Goal: Transaction & Acquisition: Subscribe to service/newsletter

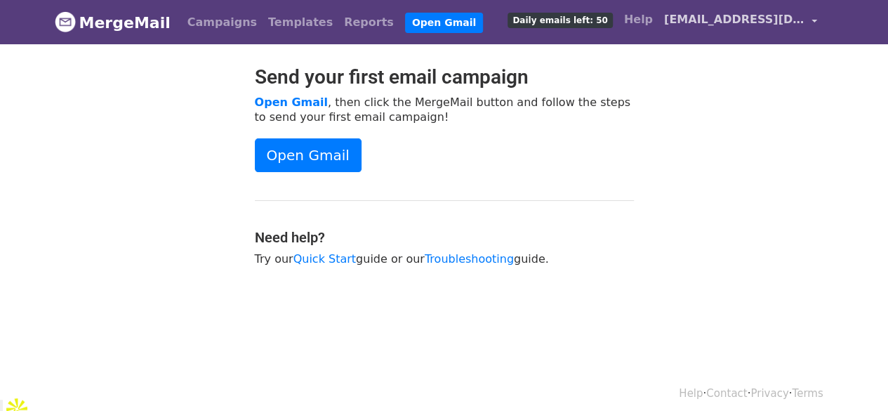
click at [777, 21] on span "[EMAIL_ADDRESS][DOMAIN_NAME]" at bounding box center [734, 19] width 140 height 17
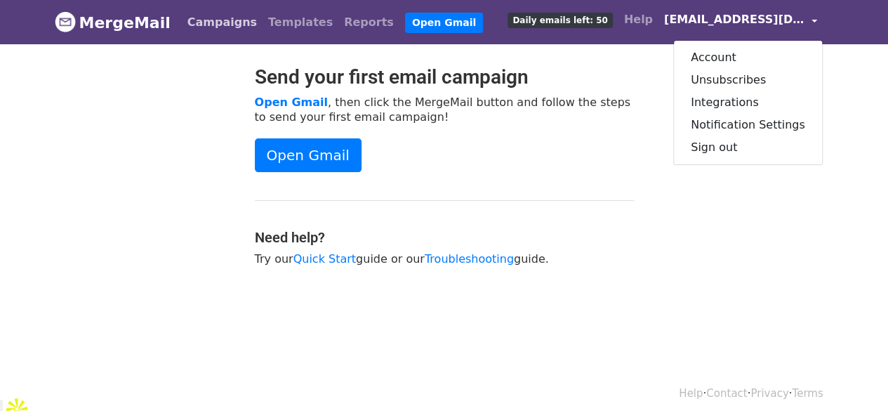
click at [206, 22] on link "Campaigns" at bounding box center [222, 22] width 81 height 28
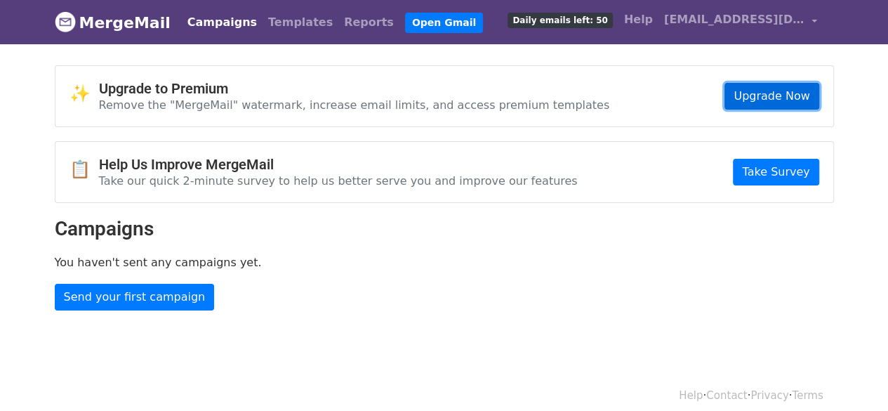
click at [775, 93] on link "Upgrade Now" at bounding box center [772, 96] width 94 height 27
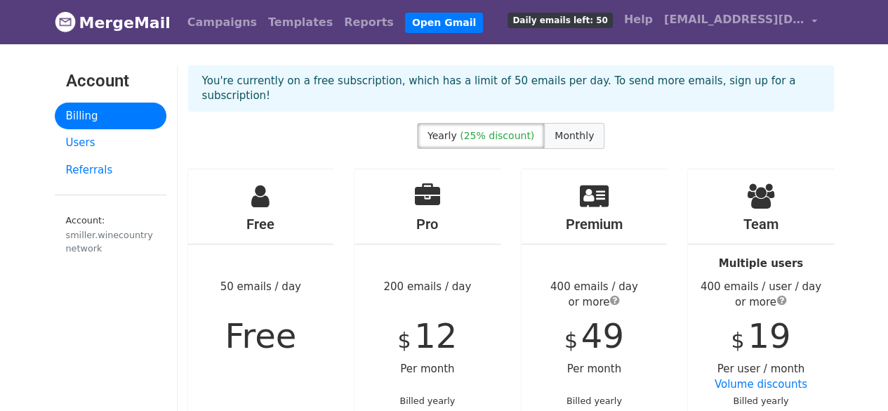
click at [586, 123] on label "Monthly" at bounding box center [574, 136] width 60 height 26
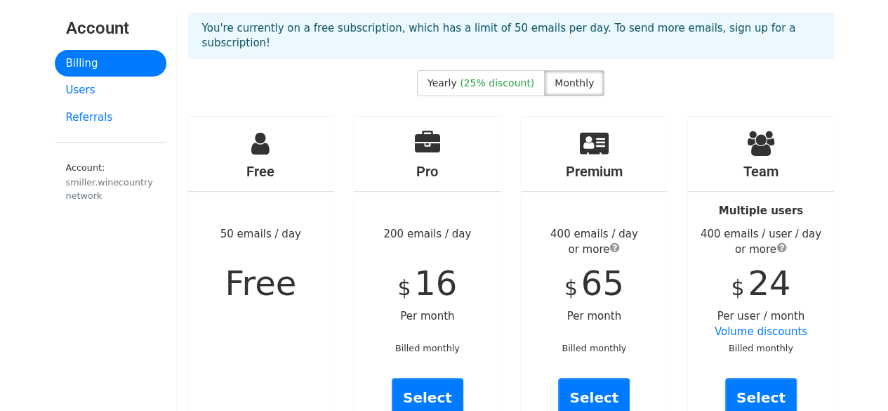
scroll to position [140, 0]
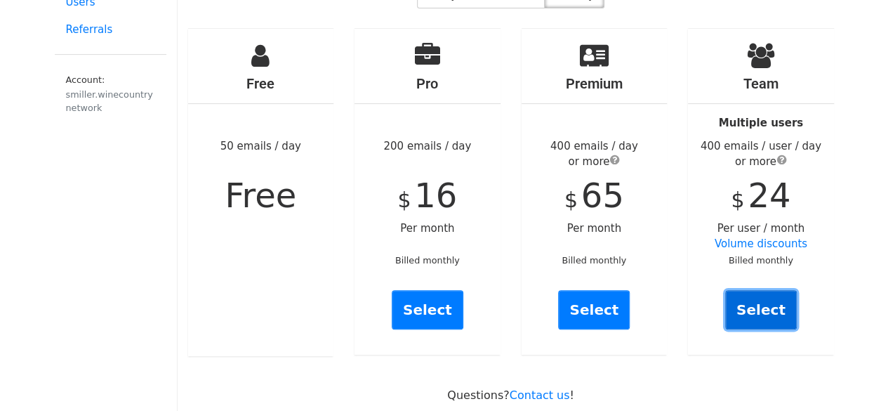
click at [760, 300] on link "Select" at bounding box center [761, 309] width 72 height 39
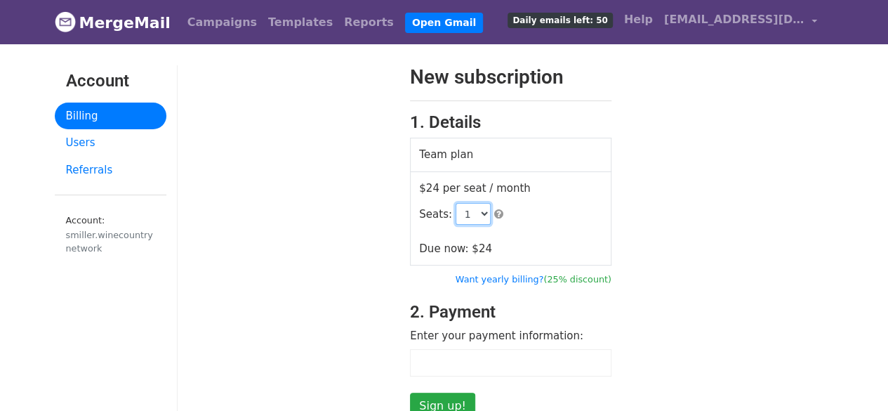
click at [473, 213] on select "1 2 3 4 5 6 7 8 9 10 11 12 13 14 15 16 17 18 19 20 21 22 23 24 25 26 27 28 29 3…" at bounding box center [473, 214] width 35 height 22
select select "2"
click at [456, 203] on select "1 2 3 4 5 6 7 8 9 10 11 12 13 14 15 16 17 18 19 20 21 22 23 24 25 26 27 28 29 3…" at bounding box center [473, 214] width 35 height 22
click at [687, 152] on div "New subscription 1. Details Team plan $24 per seat / month Seats: 1 2 3 4 5 6 7…" at bounding box center [511, 242] width 667 height 354
click at [86, 143] on link "Users" at bounding box center [111, 142] width 112 height 27
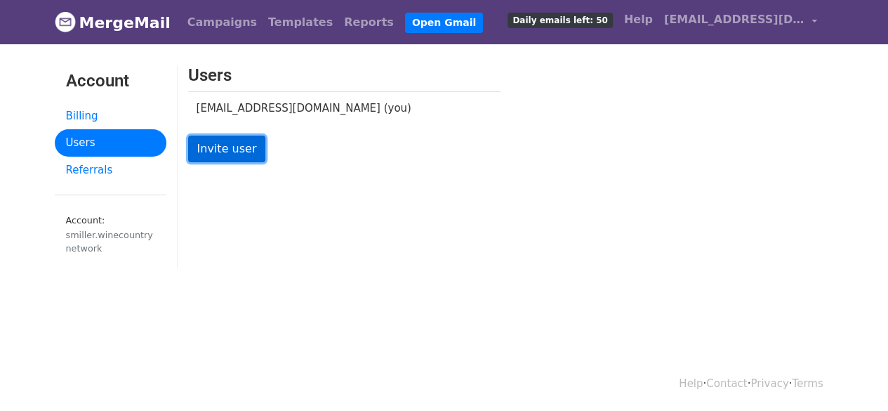
click at [230, 150] on link "Invite user" at bounding box center [227, 149] width 78 height 27
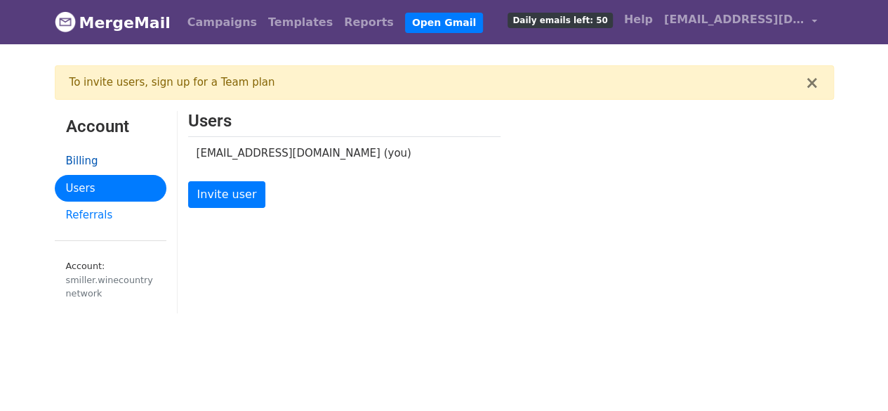
click at [87, 158] on link "Billing" at bounding box center [111, 160] width 112 height 27
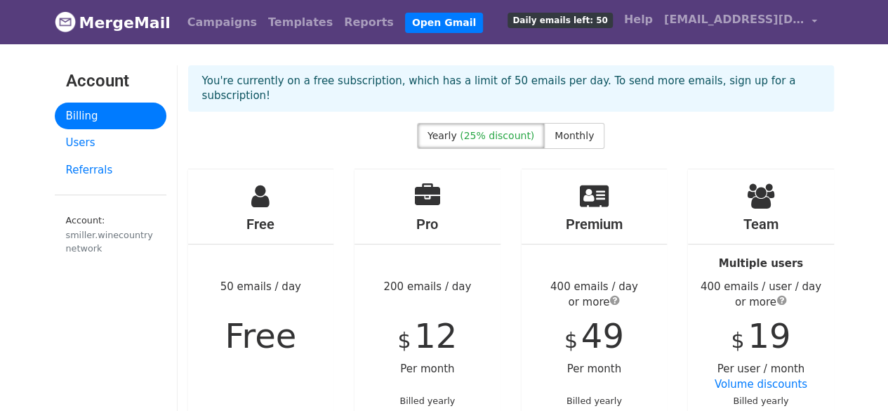
scroll to position [70, 0]
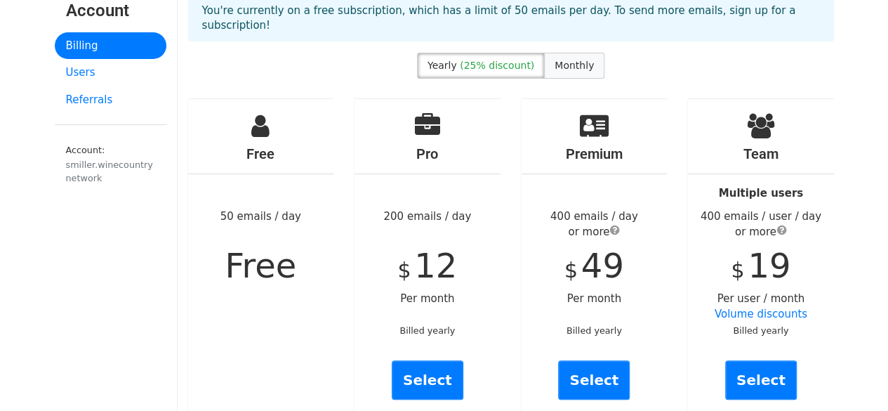
click at [572, 60] on span "Monthly" at bounding box center [574, 65] width 39 height 11
click at [582, 209] on div "400 emails / day or more" at bounding box center [595, 225] width 146 height 32
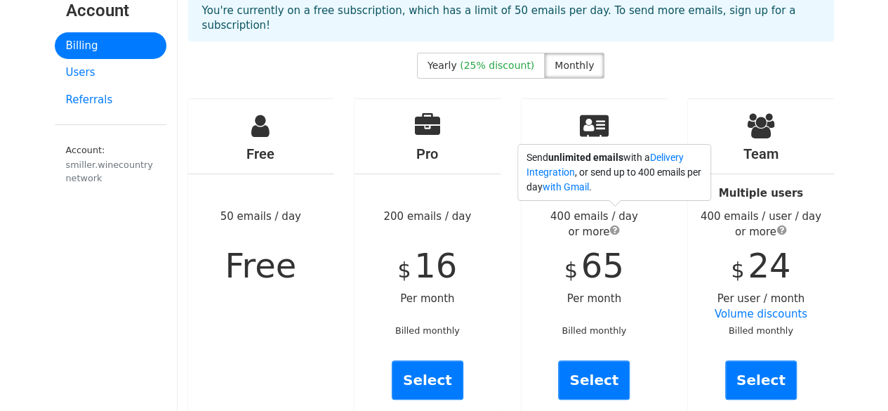
click at [612, 224] on span "submit" at bounding box center [615, 229] width 10 height 11
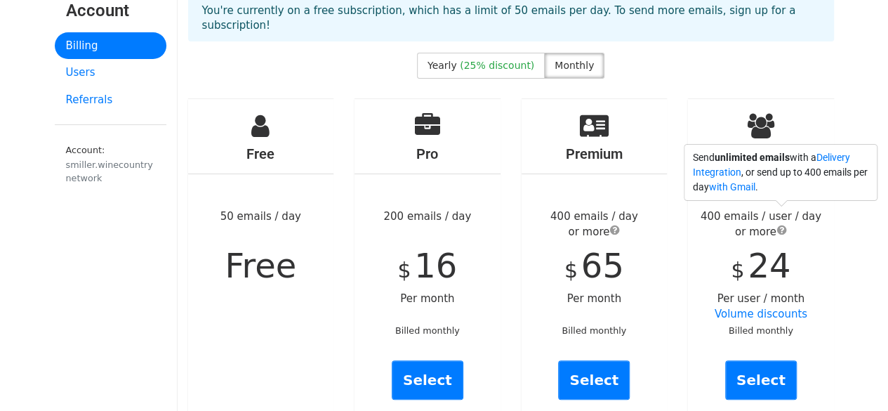
click at [784, 224] on span "submit" at bounding box center [782, 229] width 10 height 11
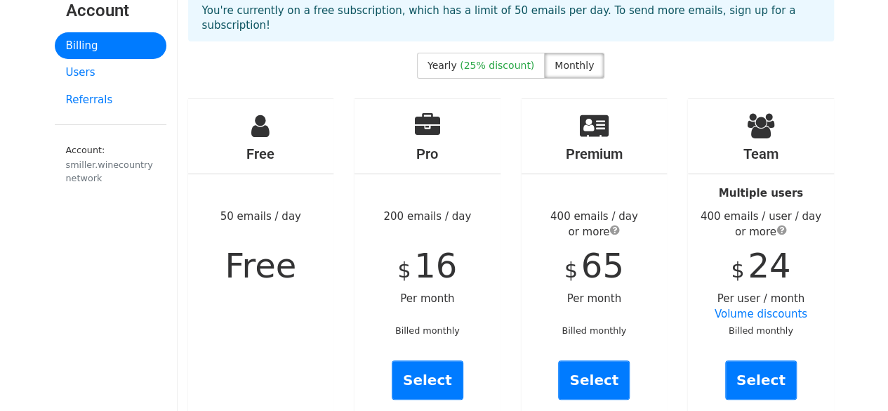
click at [659, 223] on div "Premium 400 emails / day or more $ 65 Per month Billed monthly Select" at bounding box center [595, 262] width 146 height 326
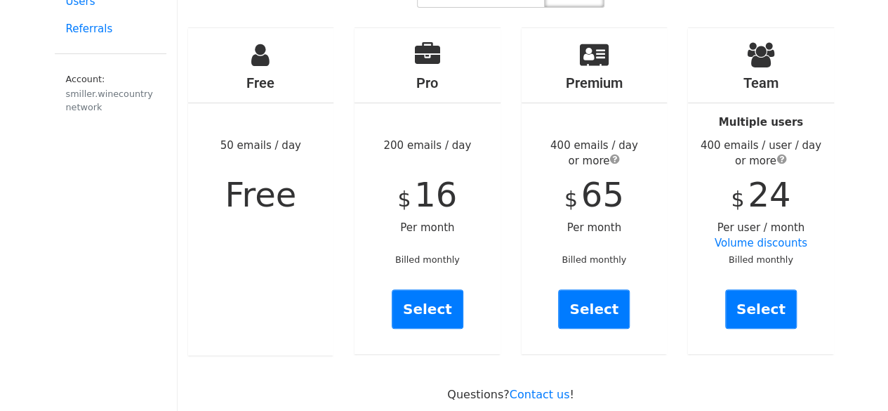
scroll to position [72, 0]
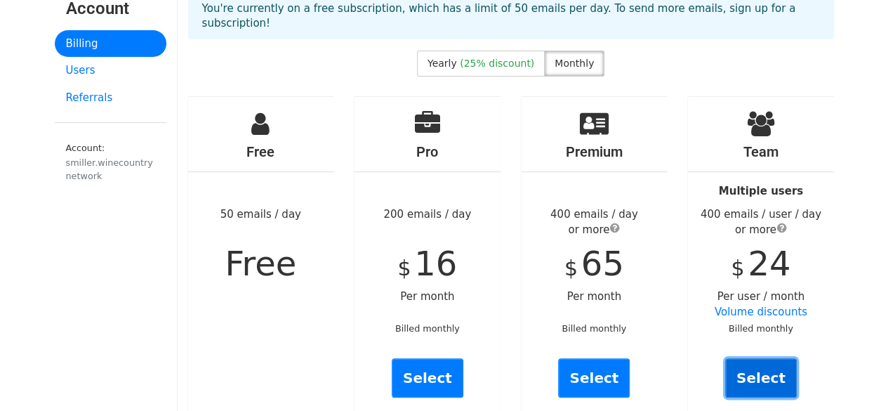
click at [751, 369] on link "Select" at bounding box center [761, 377] width 72 height 39
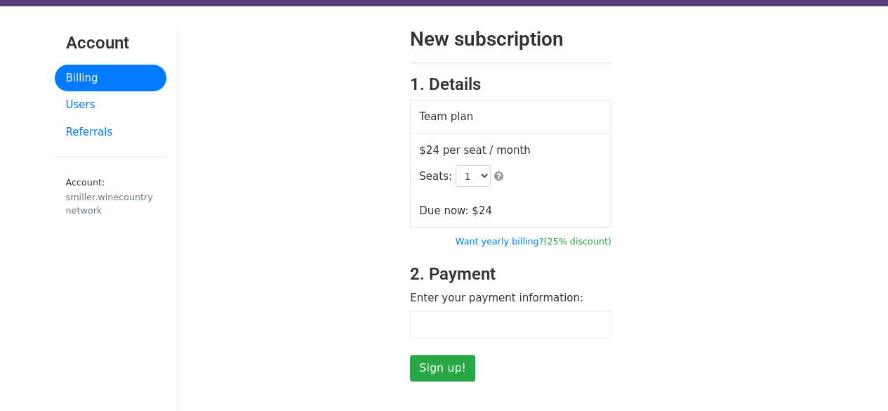
scroll to position [70, 0]
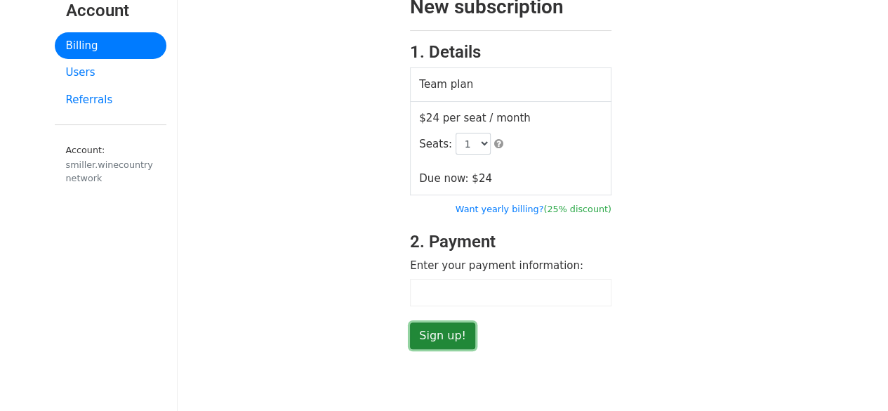
click at [433, 336] on input "Sign up!" at bounding box center [442, 335] width 65 height 27
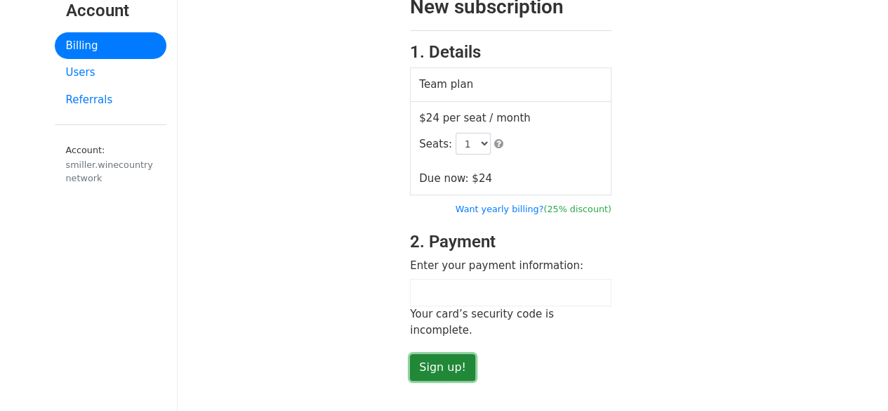
click at [433, 357] on input "Sign up!" at bounding box center [442, 367] width 65 height 27
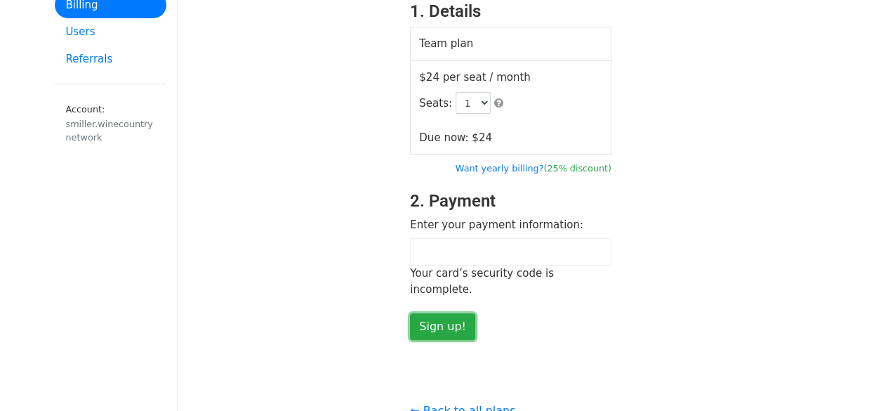
scroll to position [140, 0]
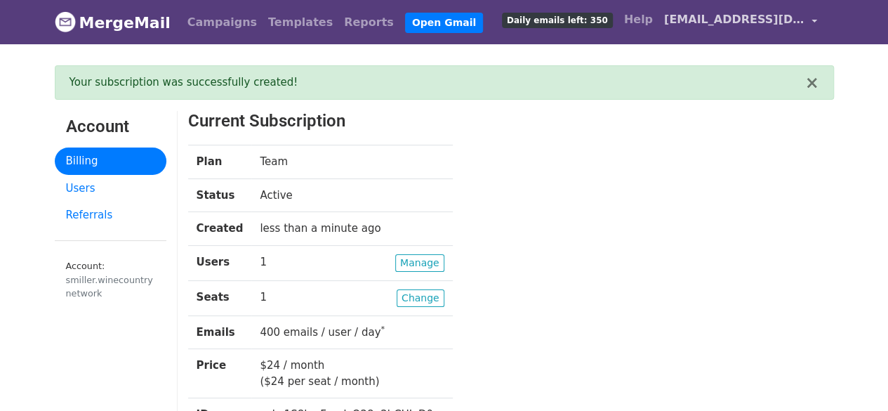
click at [716, 25] on span "[EMAIL_ADDRESS][DOMAIN_NAME]" at bounding box center [734, 19] width 140 height 17
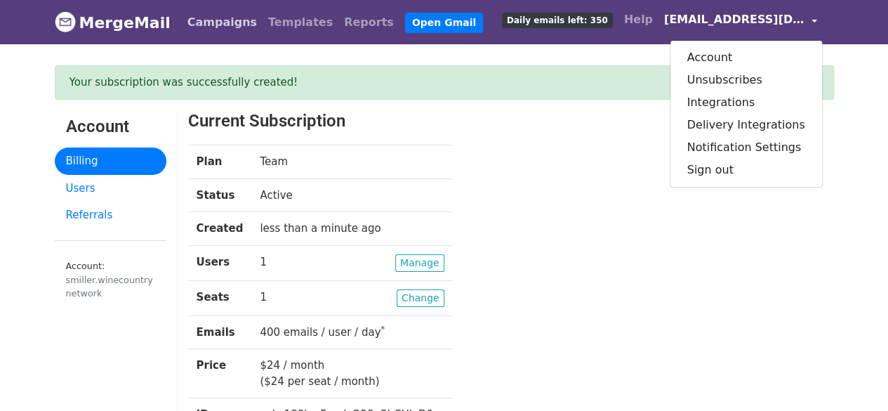
click at [221, 25] on link "Campaigns" at bounding box center [222, 22] width 81 height 28
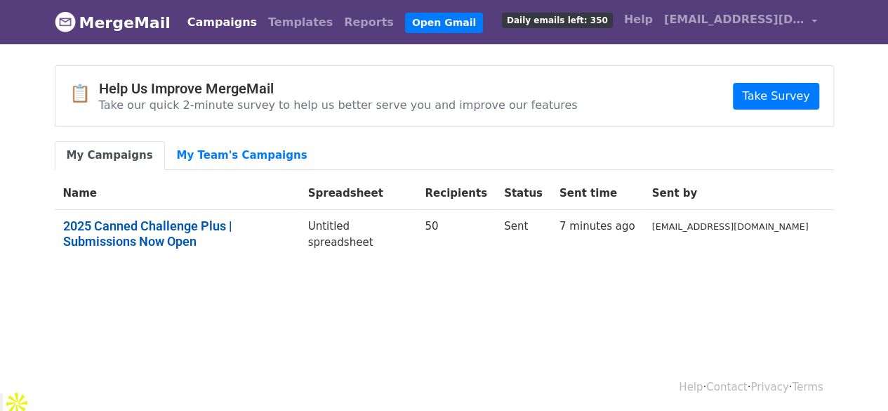
click at [165, 219] on link "2025 Canned Challenge Plus | Submissions Now Open" at bounding box center [177, 233] width 228 height 30
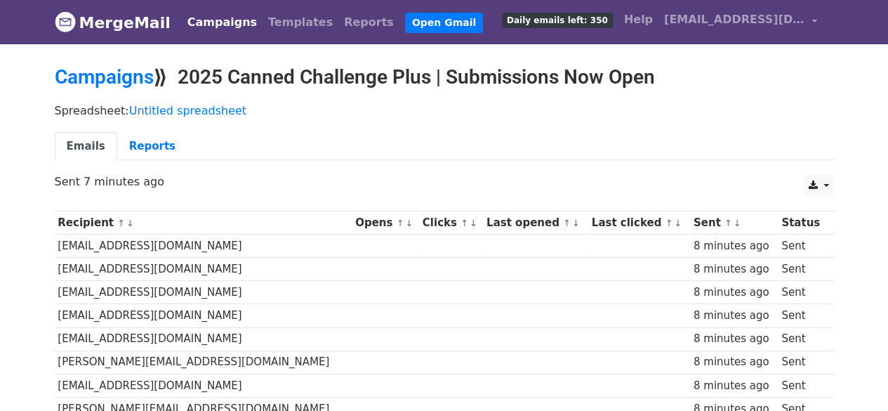
click at [470, 222] on link "↓" at bounding box center [474, 223] width 8 height 11
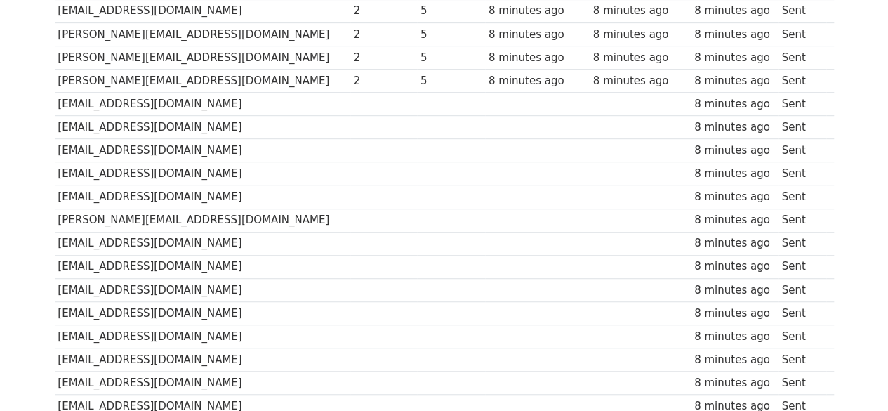
scroll to position [70, 0]
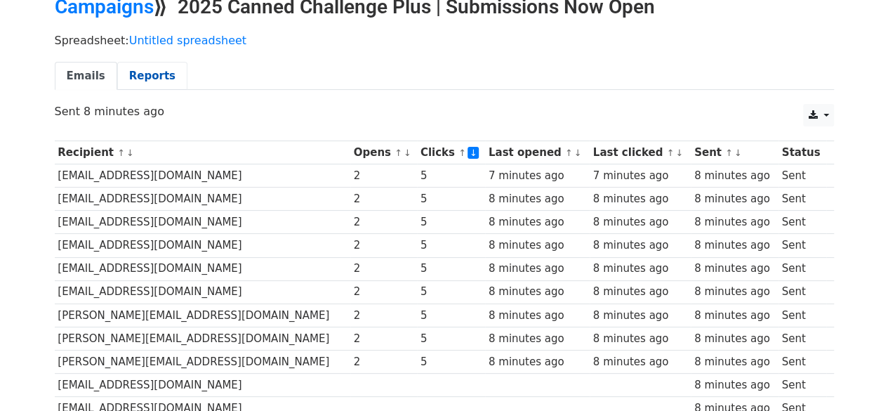
click at [135, 75] on link "Reports" at bounding box center [152, 76] width 70 height 29
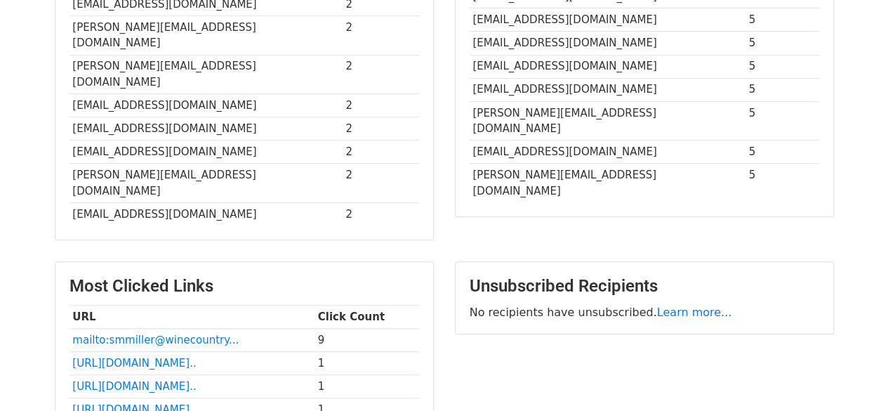
scroll to position [632, 0]
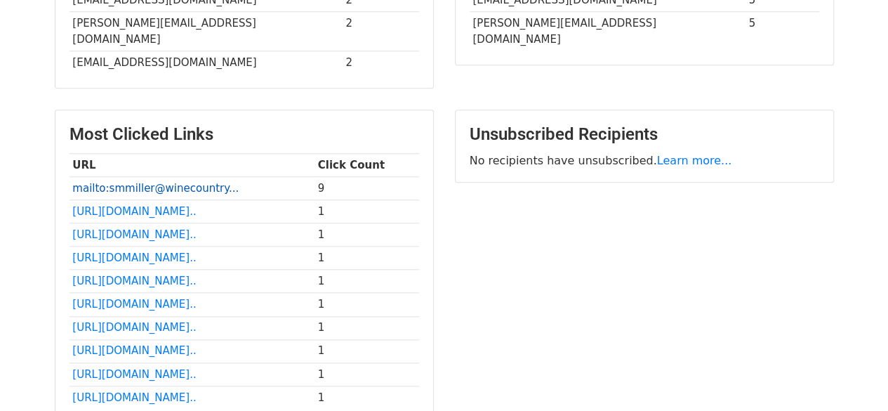
click at [112, 182] on link "mailto:smmiller@winecountry..." at bounding box center [155, 188] width 166 height 13
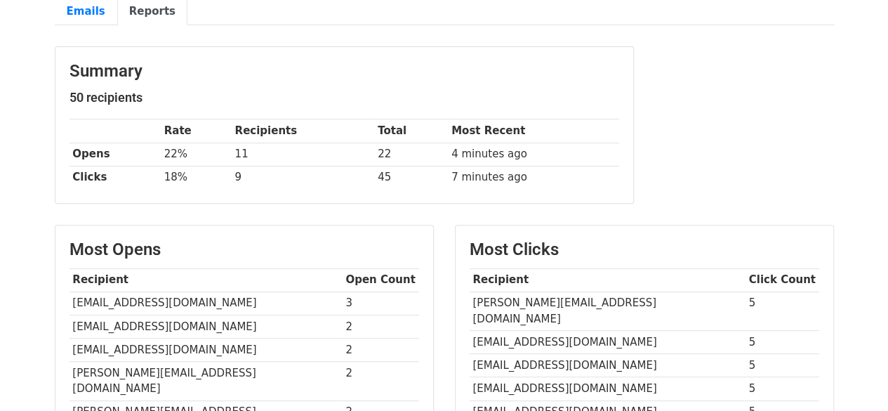
scroll to position [0, 0]
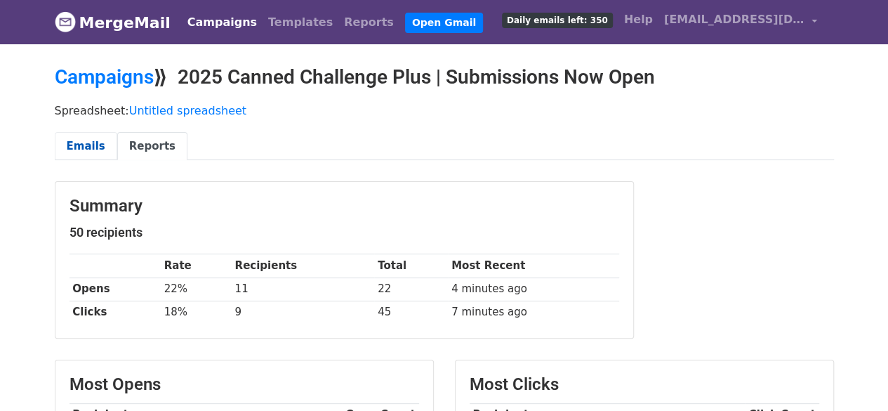
click at [99, 143] on link "Emails" at bounding box center [86, 146] width 62 height 29
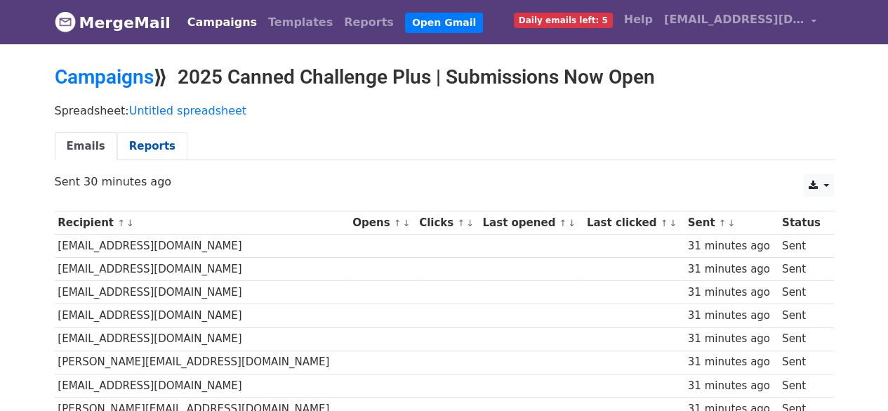
click at [126, 143] on link "Reports" at bounding box center [152, 146] width 70 height 29
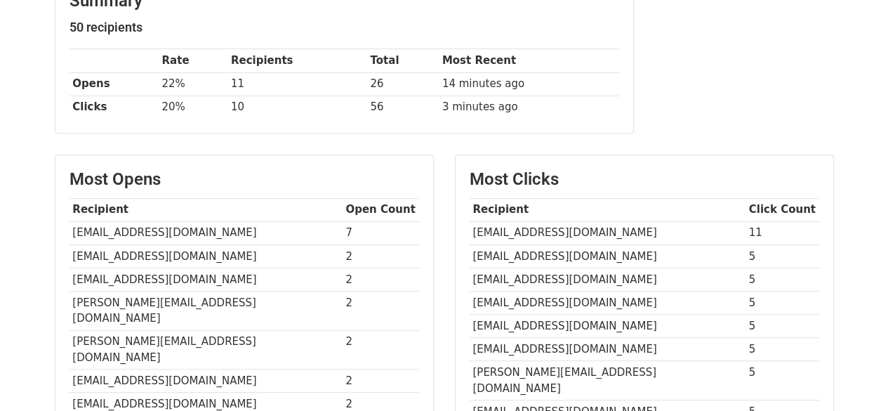
scroll to position [211, 0]
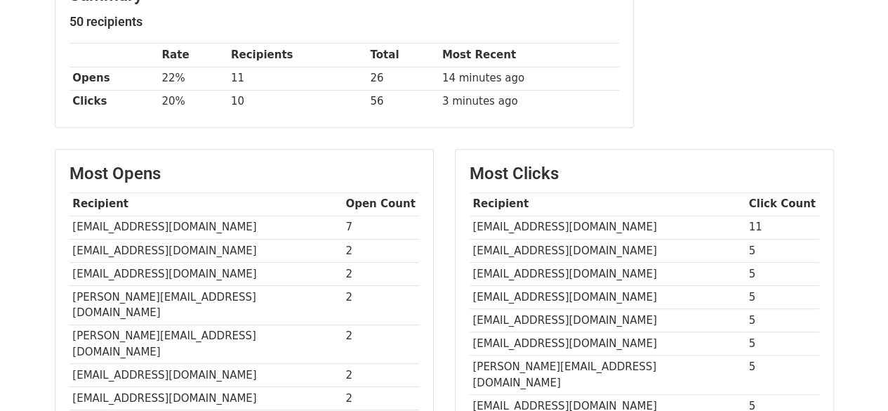
click at [85, 79] on th "Opens" at bounding box center [114, 78] width 89 height 23
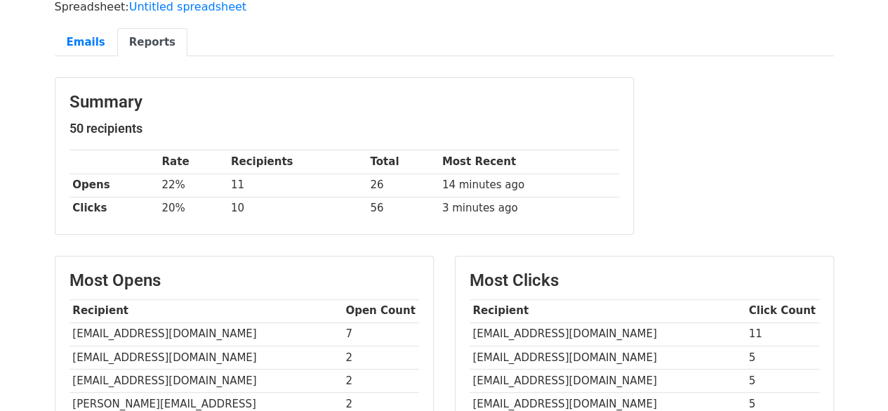
scroll to position [0, 0]
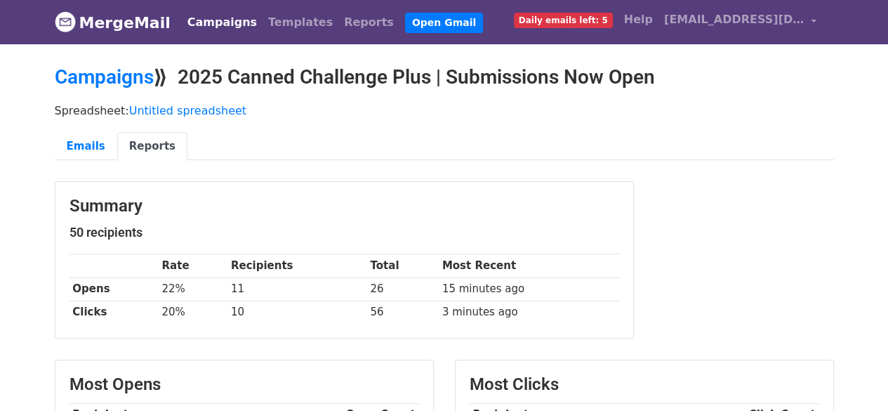
drag, startPoint x: 0, startPoint y: 0, endPoint x: 202, endPoint y: 15, distance: 202.8
click at [202, 15] on link "Campaigns" at bounding box center [222, 22] width 81 height 28
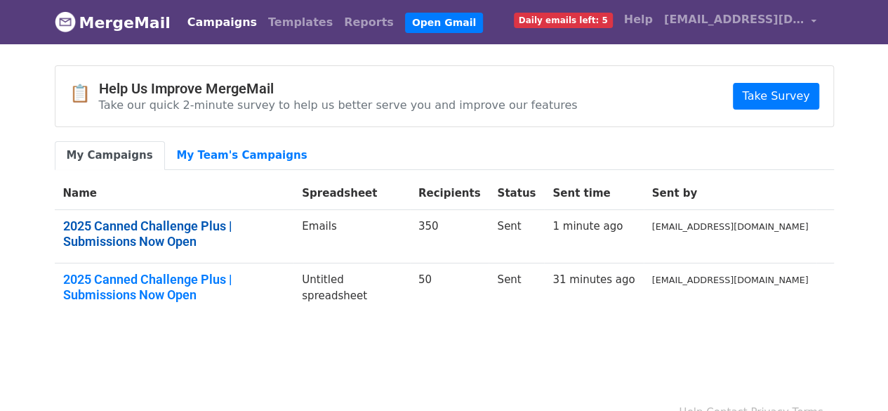
click at [232, 223] on link "2025 Canned Challenge Plus | Submissions Now Open" at bounding box center [174, 233] width 223 height 30
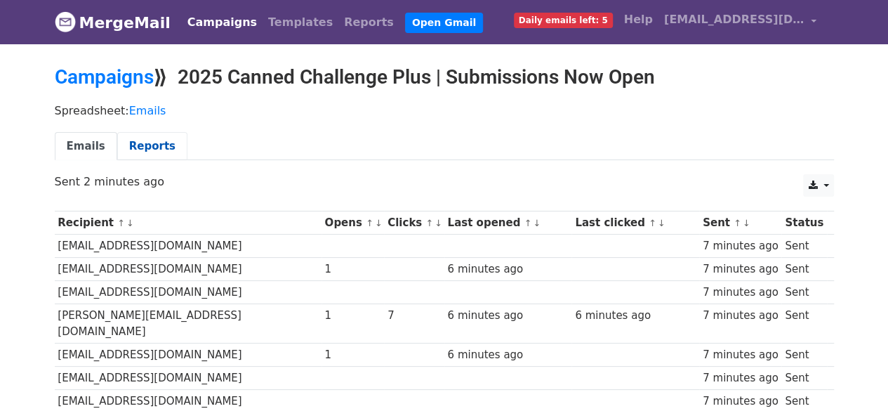
click at [139, 150] on link "Reports" at bounding box center [152, 146] width 70 height 29
